Goal: Information Seeking & Learning: Stay updated

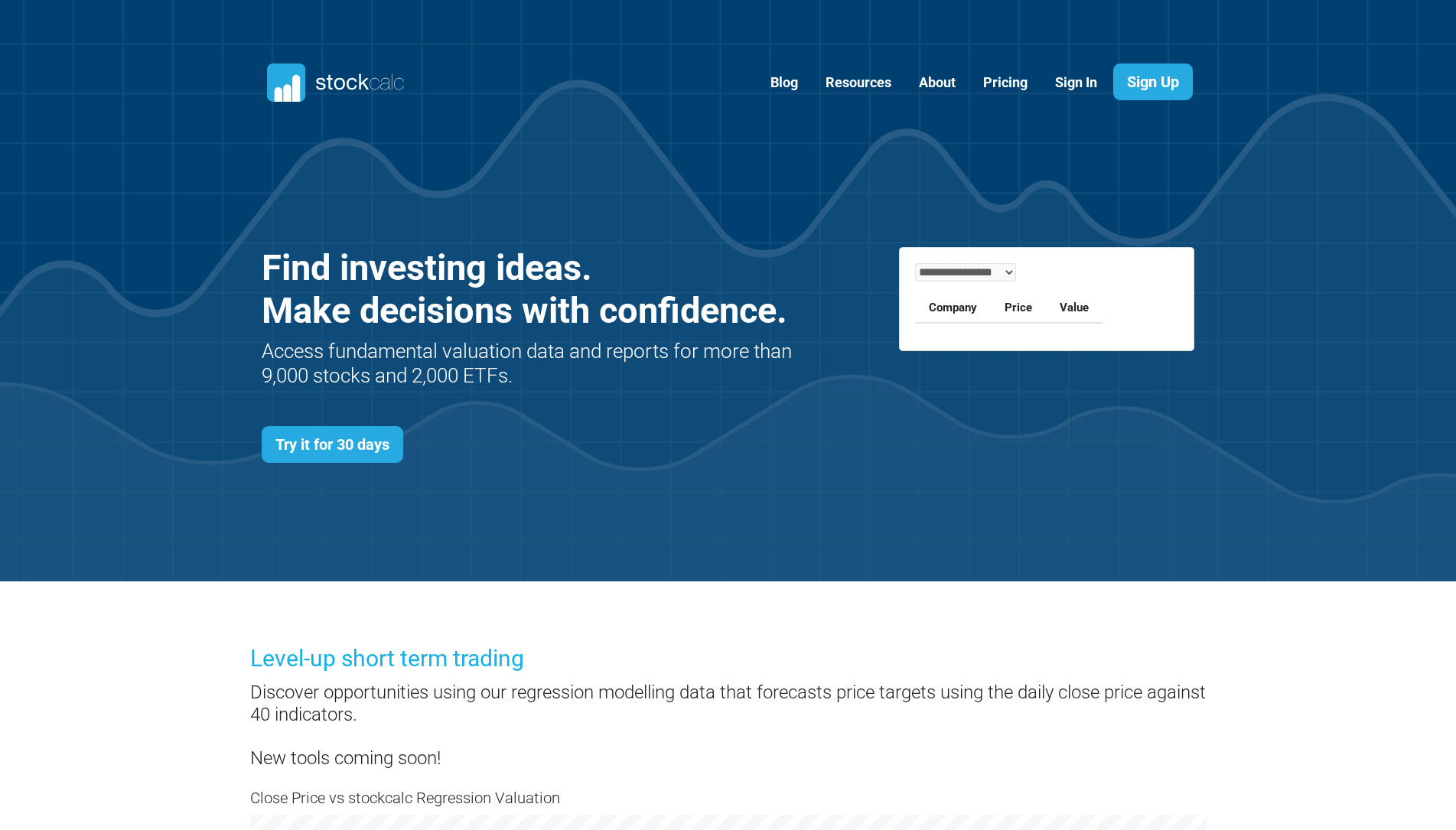
scroll to position [665, 979]
